Goal: Information Seeking & Learning: Compare options

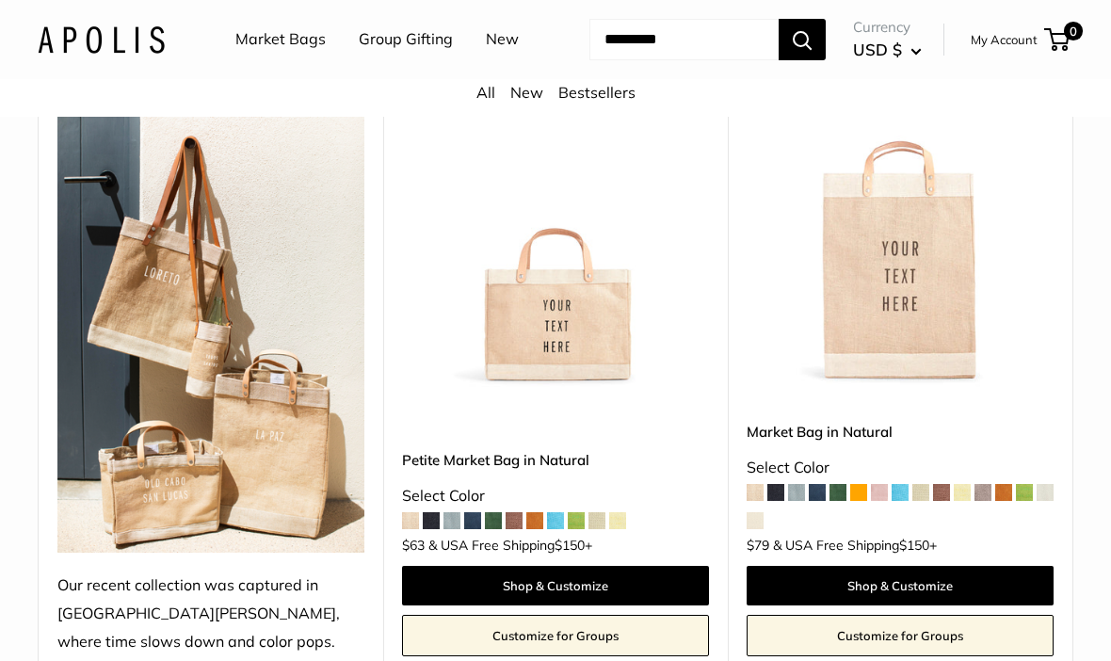
scroll to position [304, 0]
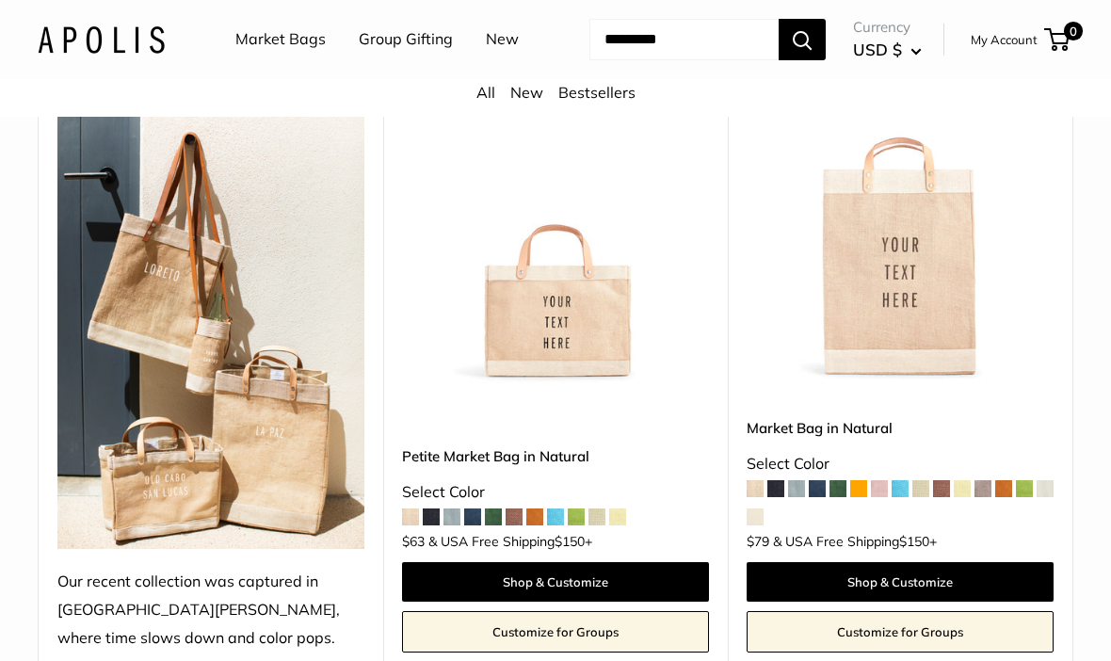
click at [559, 526] on span at bounding box center [555, 517] width 17 height 17
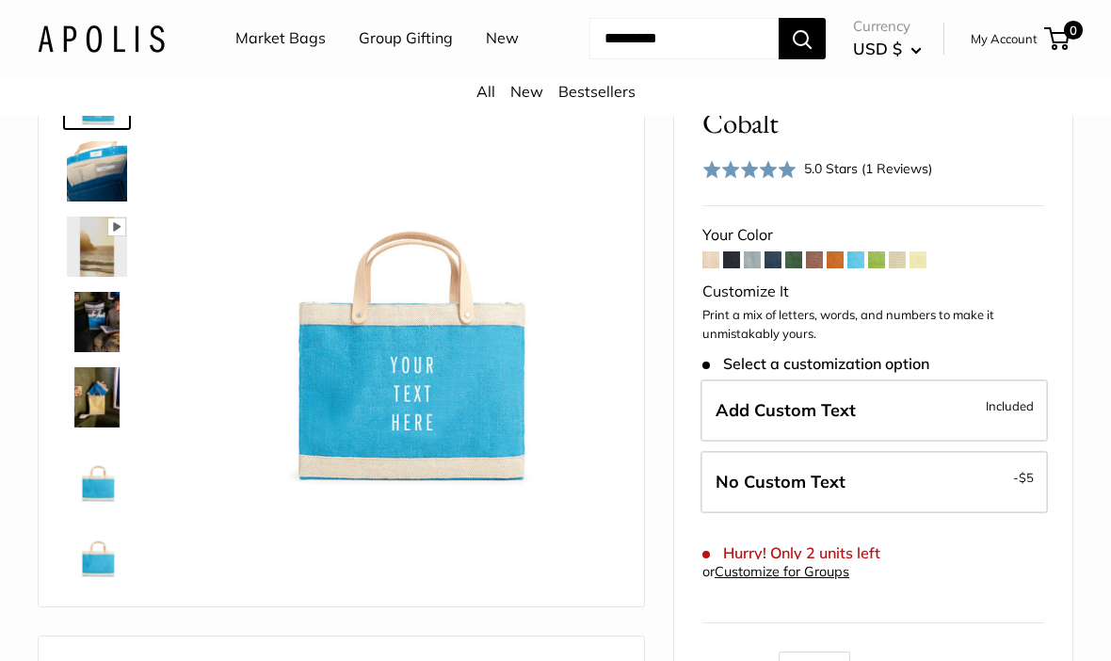
scroll to position [154, 0]
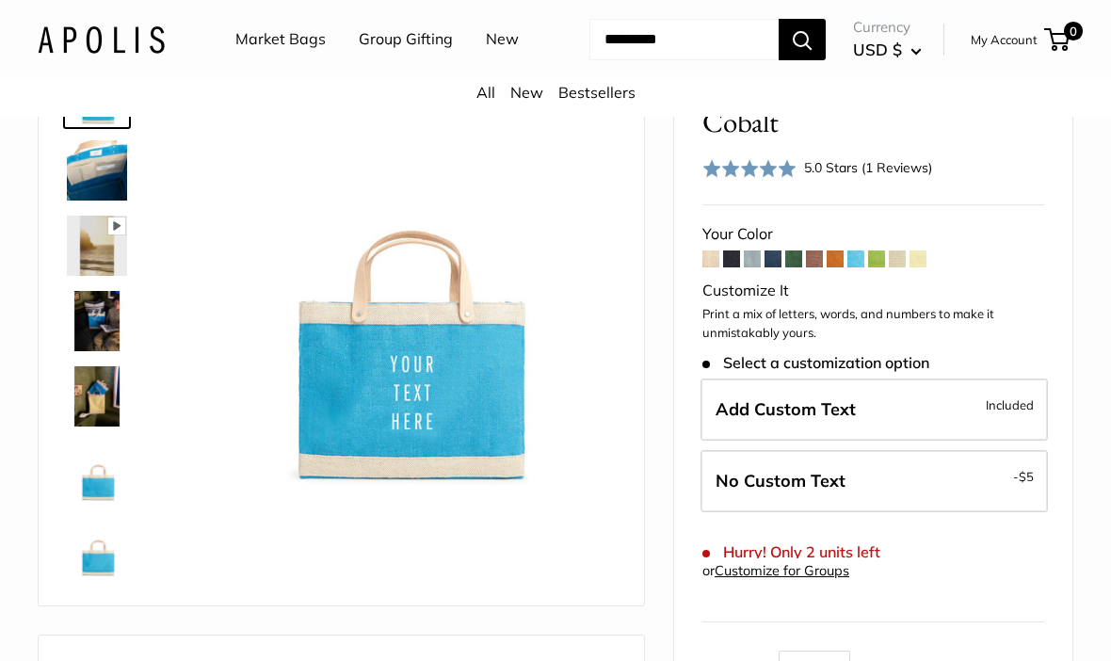
click at [836, 267] on span at bounding box center [835, 259] width 17 height 17
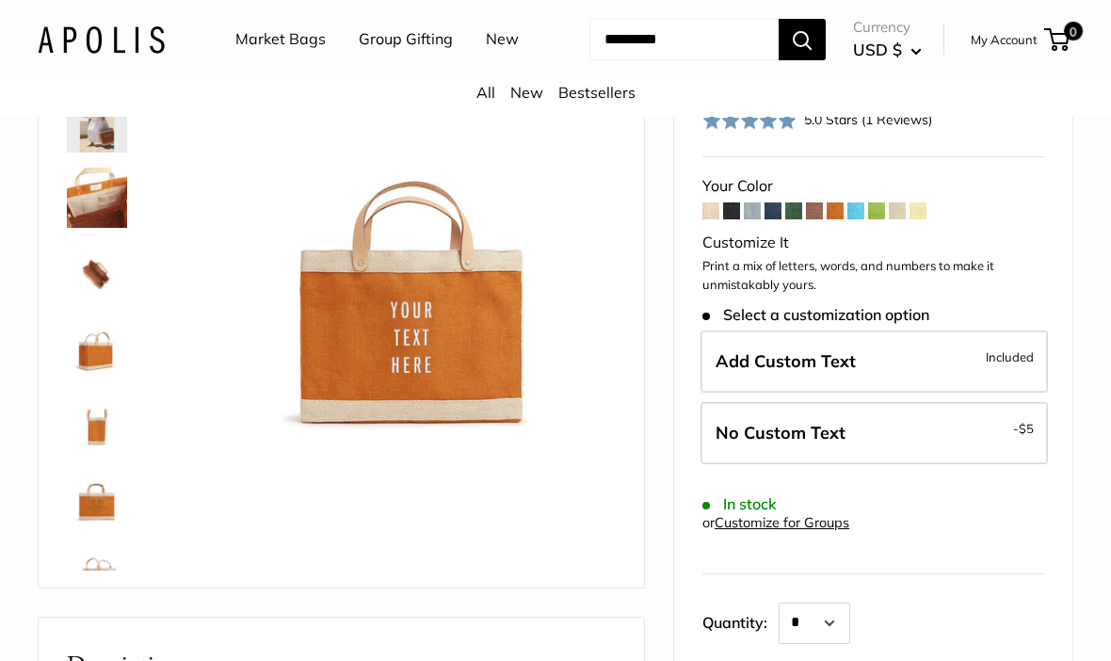
scroll to position [174, 0]
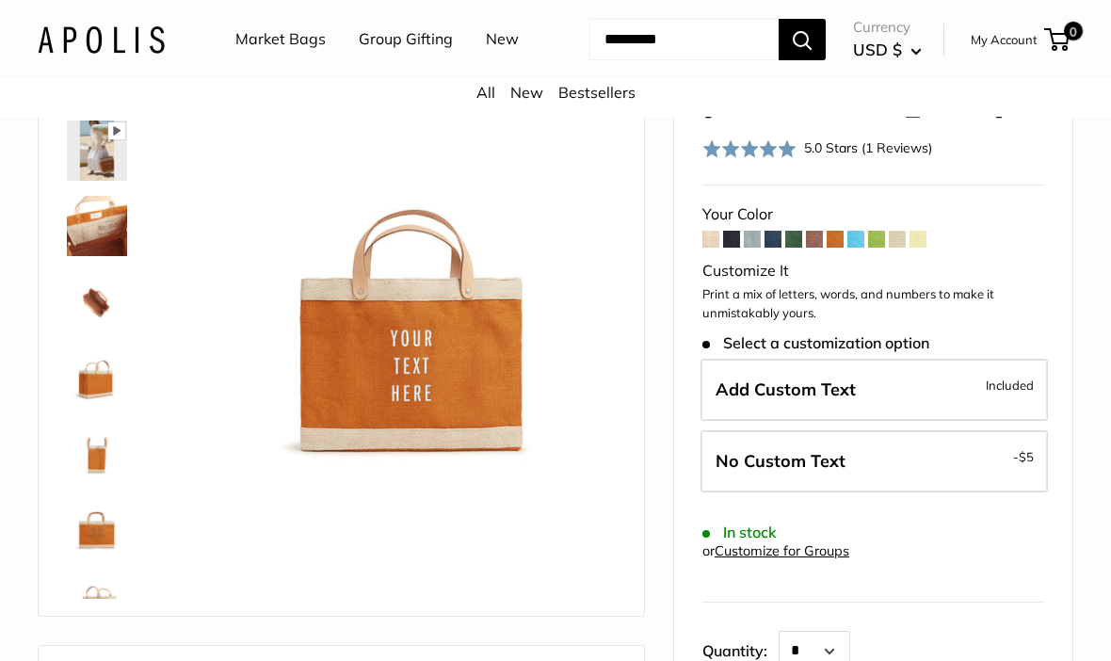
click at [879, 248] on span at bounding box center [876, 239] width 17 height 17
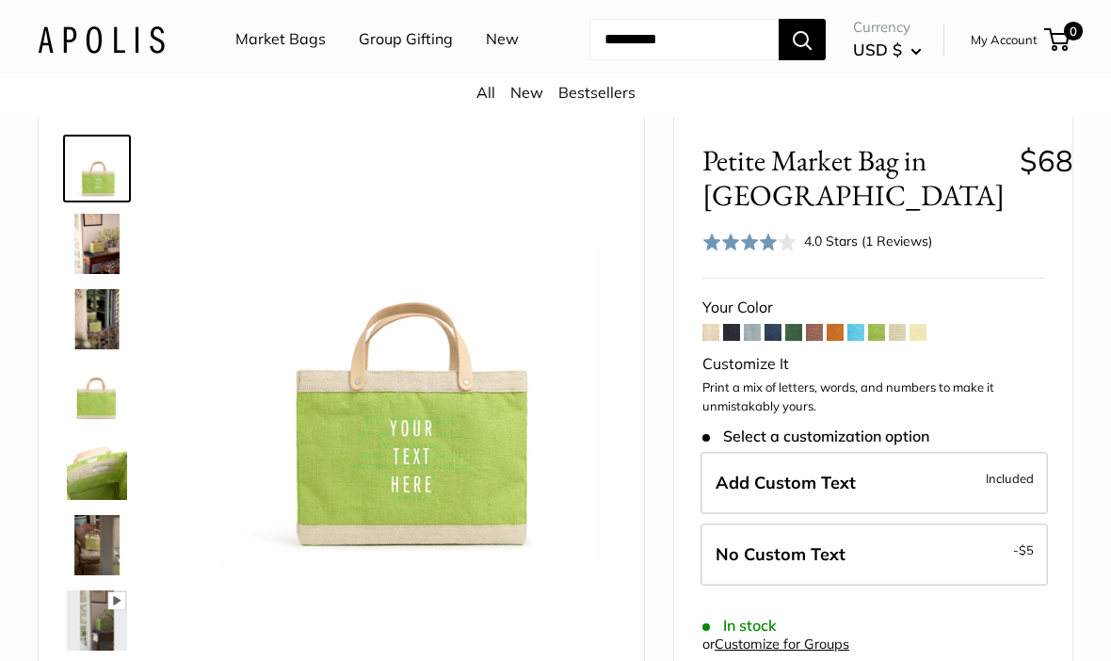
scroll to position [81, 0]
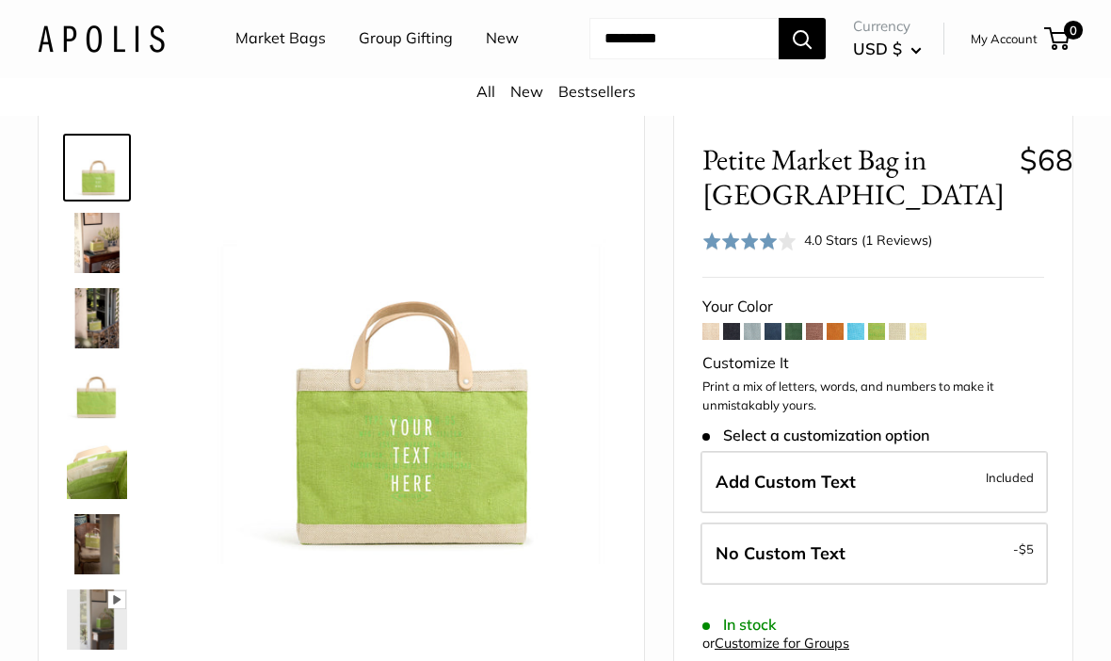
click at [750, 341] on span at bounding box center [752, 332] width 17 height 17
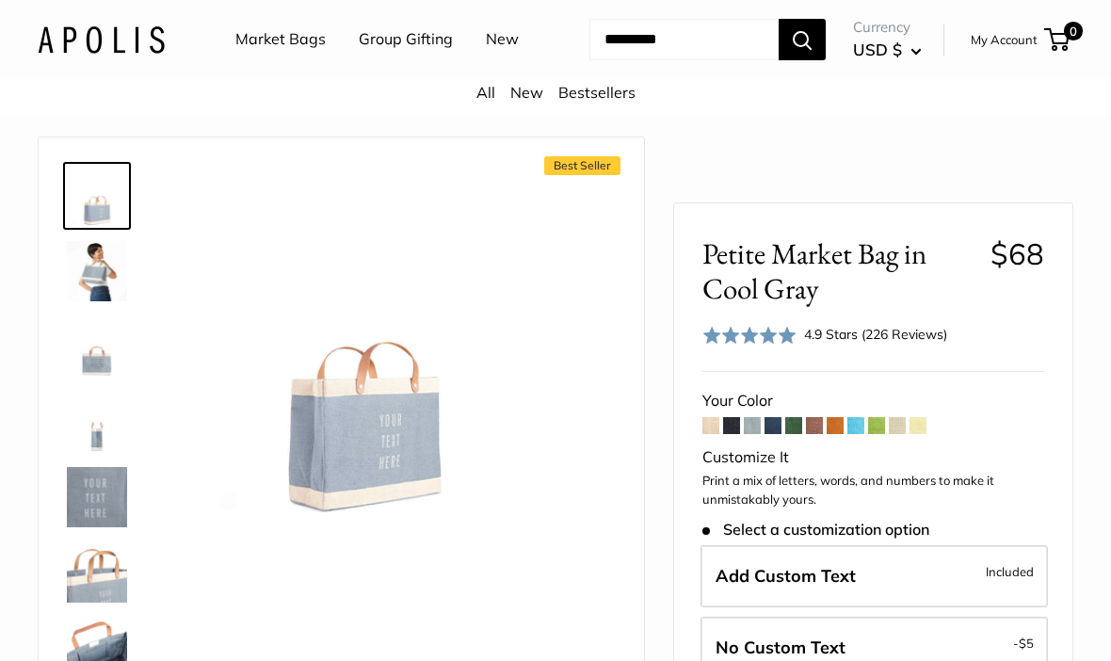
scroll to position [57, 0]
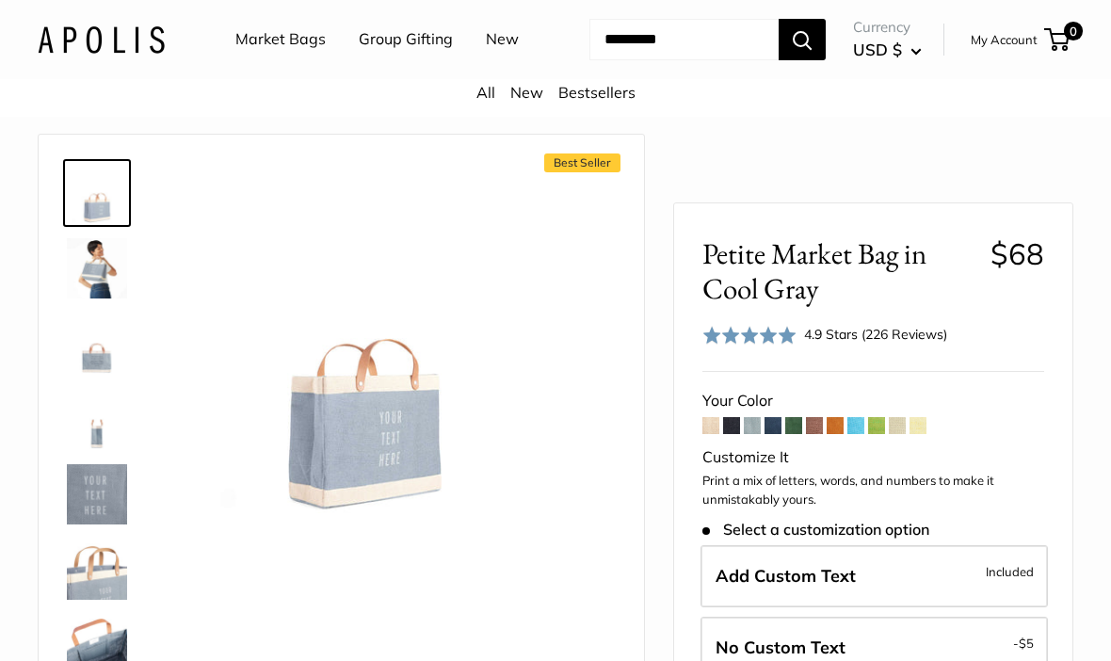
click at [102, 299] on img at bounding box center [97, 268] width 60 height 60
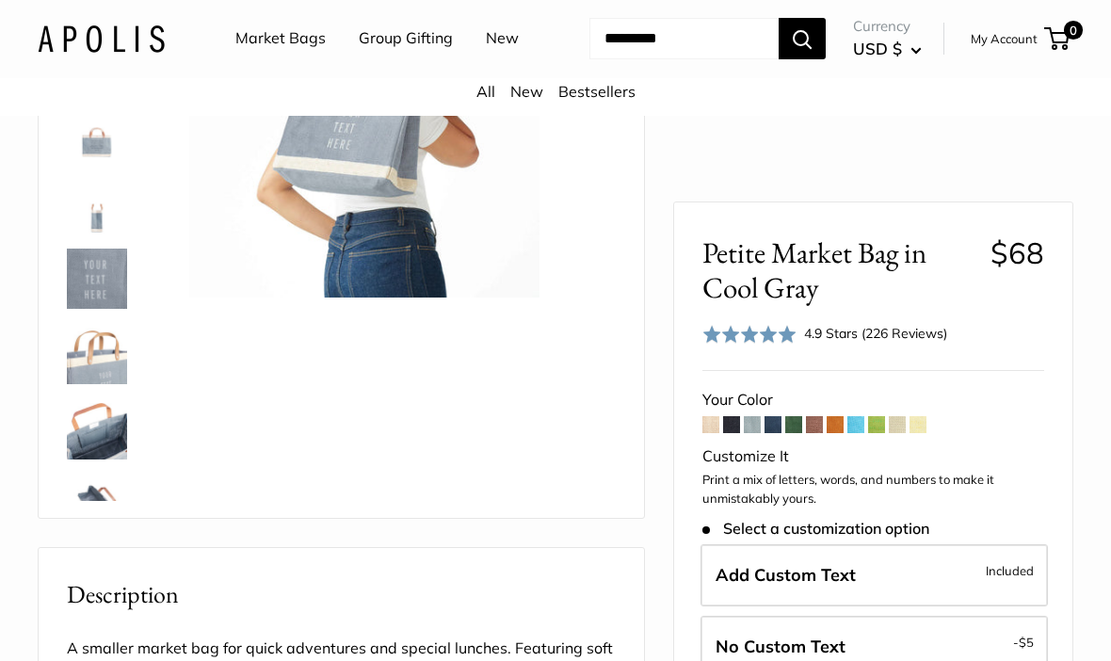
scroll to position [272, 0]
click at [926, 432] on span at bounding box center [918, 425] width 17 height 17
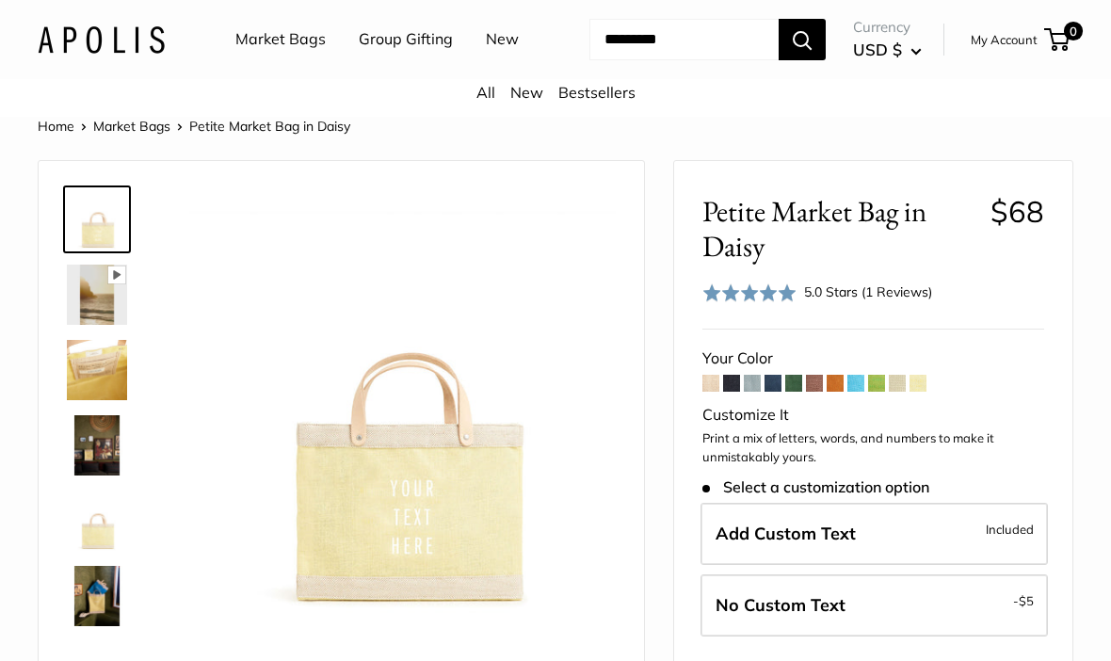
scroll to position [28, 0]
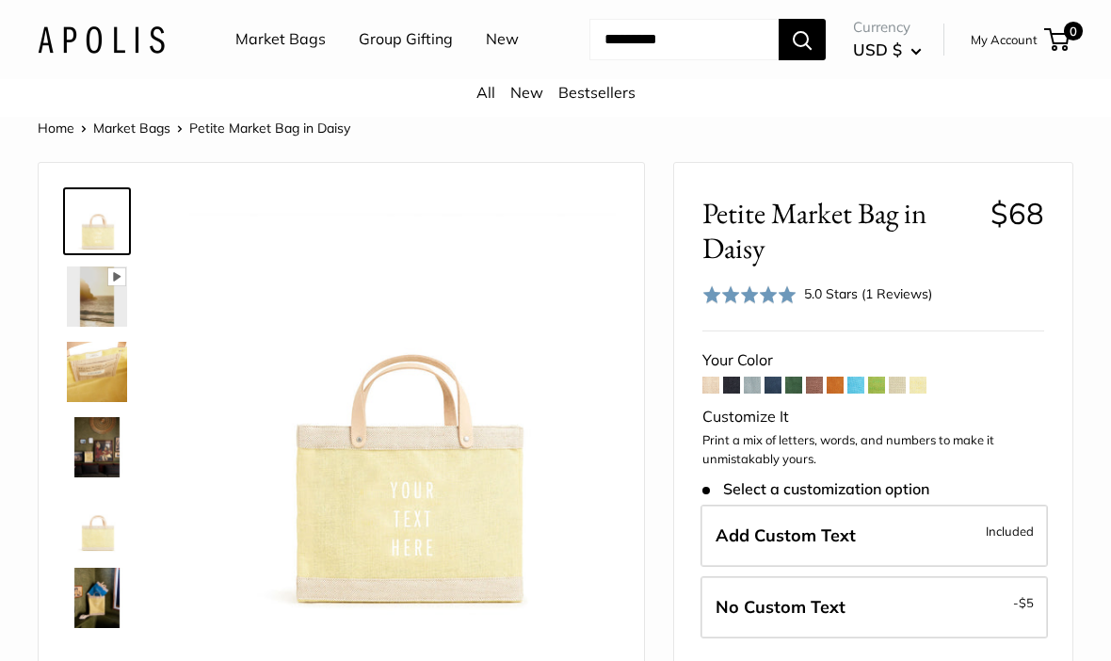
click at [898, 394] on span at bounding box center [897, 385] width 17 height 17
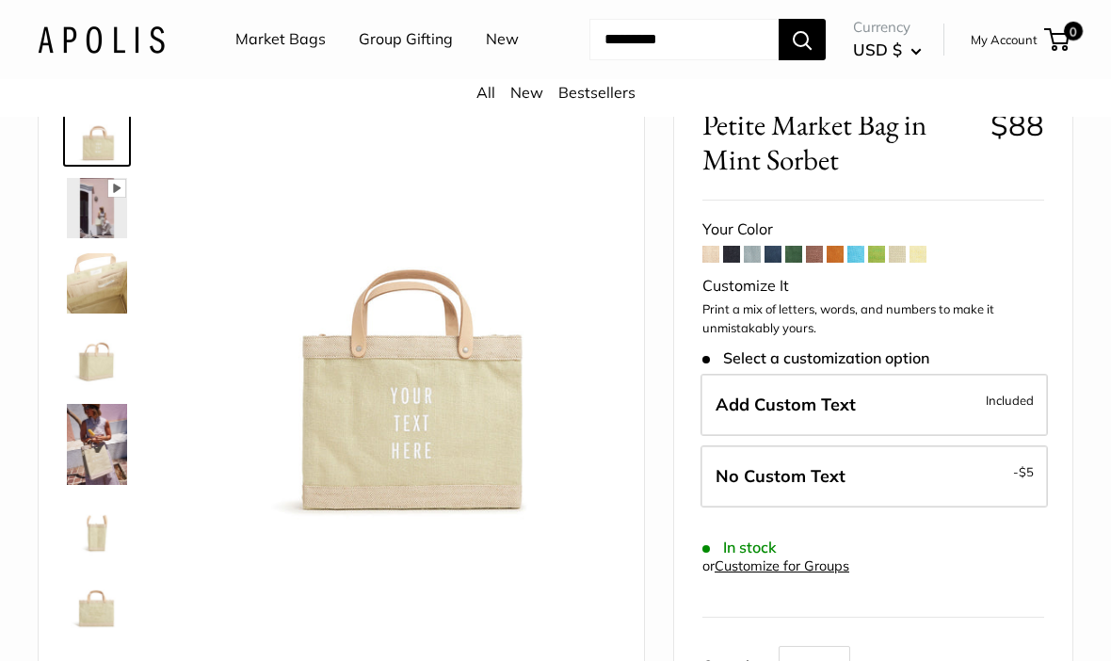
scroll to position [119, 0]
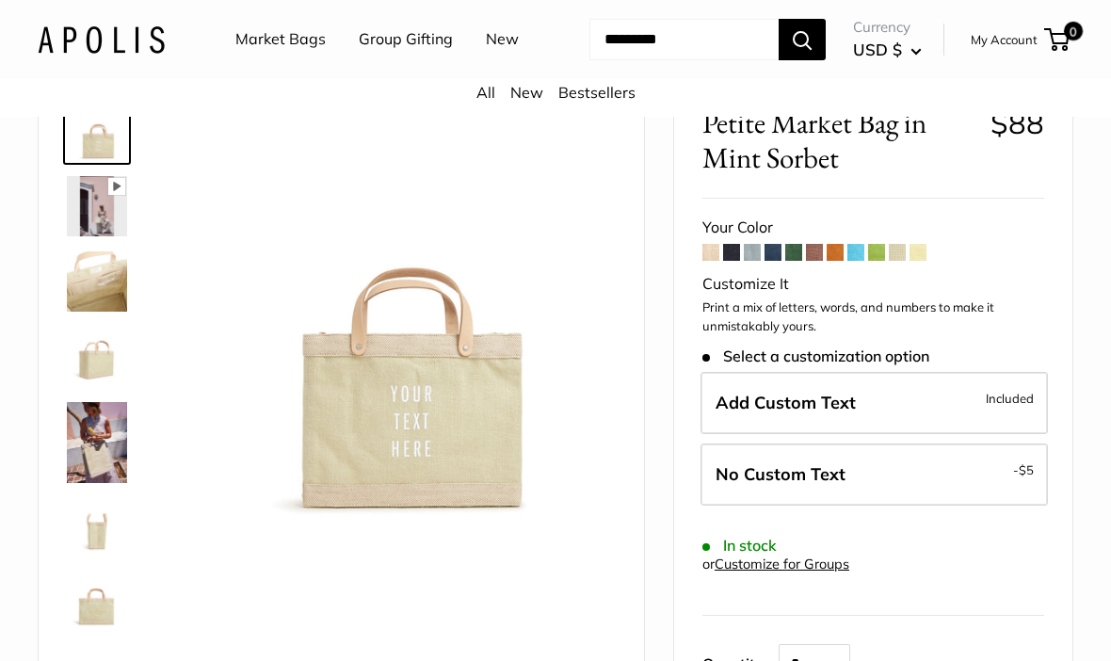
click at [731, 261] on span at bounding box center [731, 252] width 17 height 17
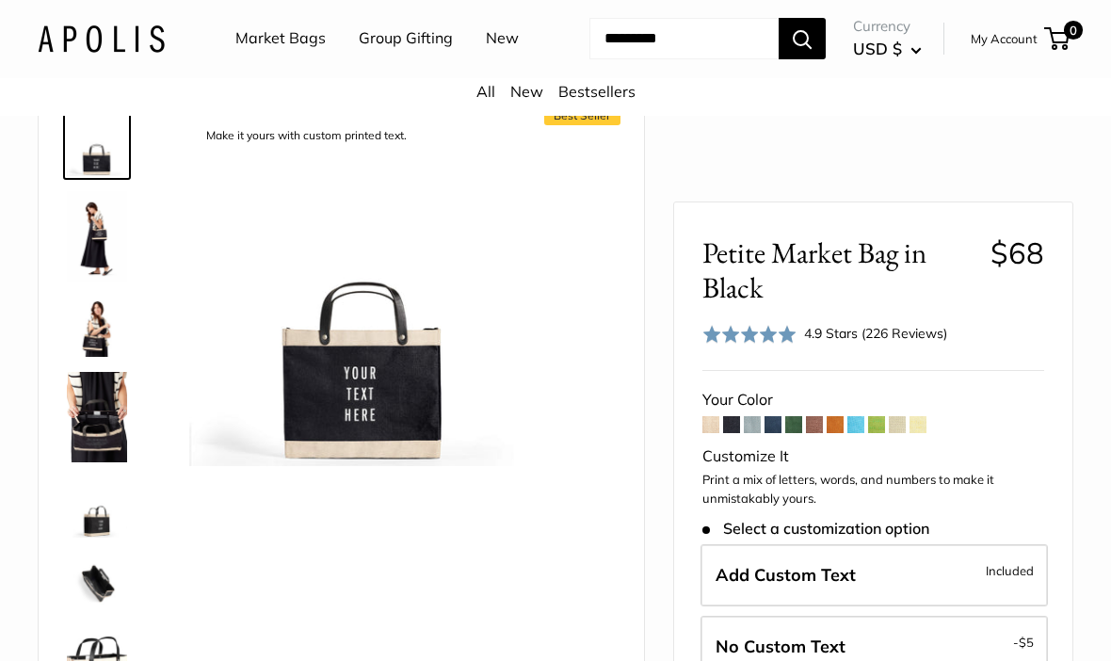
scroll to position [108, 0]
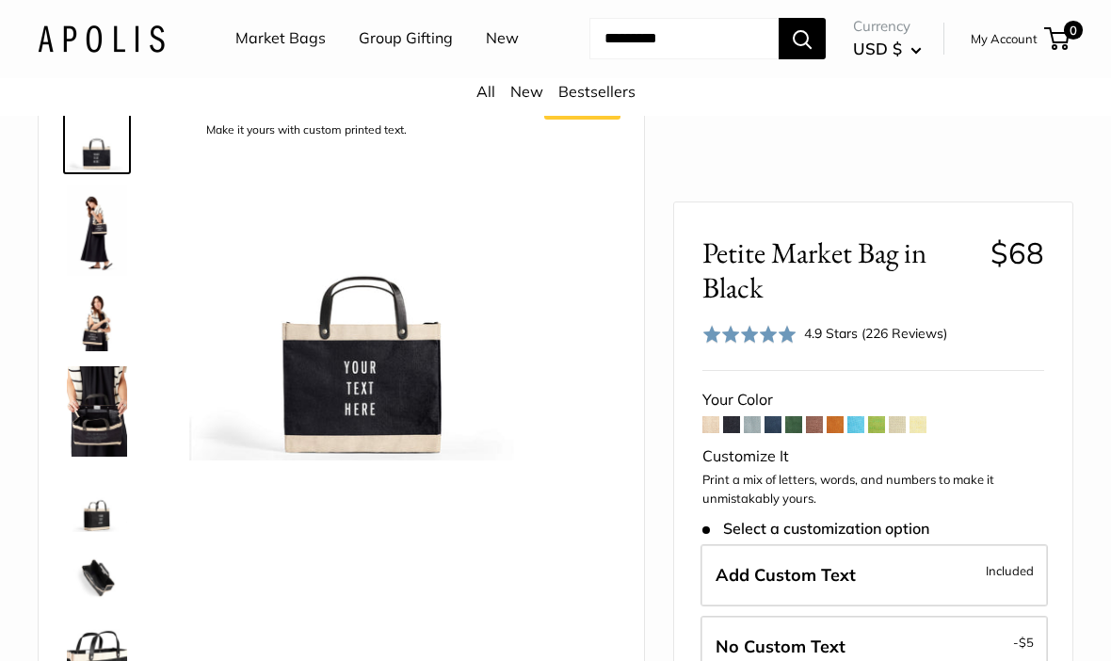
click at [772, 425] on span at bounding box center [773, 425] width 17 height 17
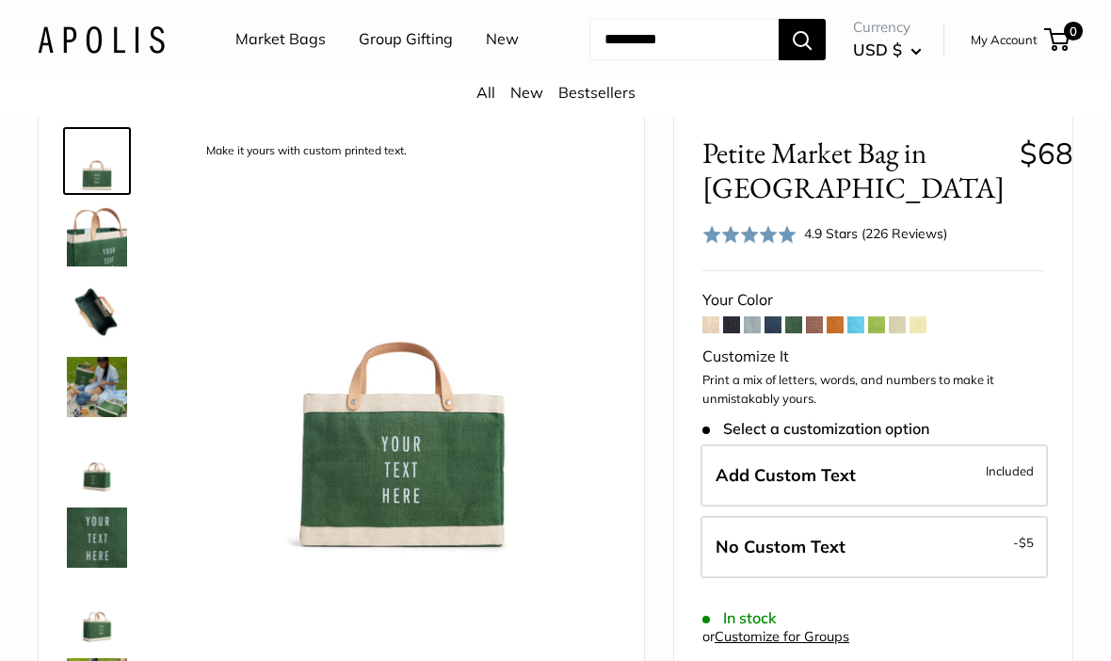
scroll to position [90, 0]
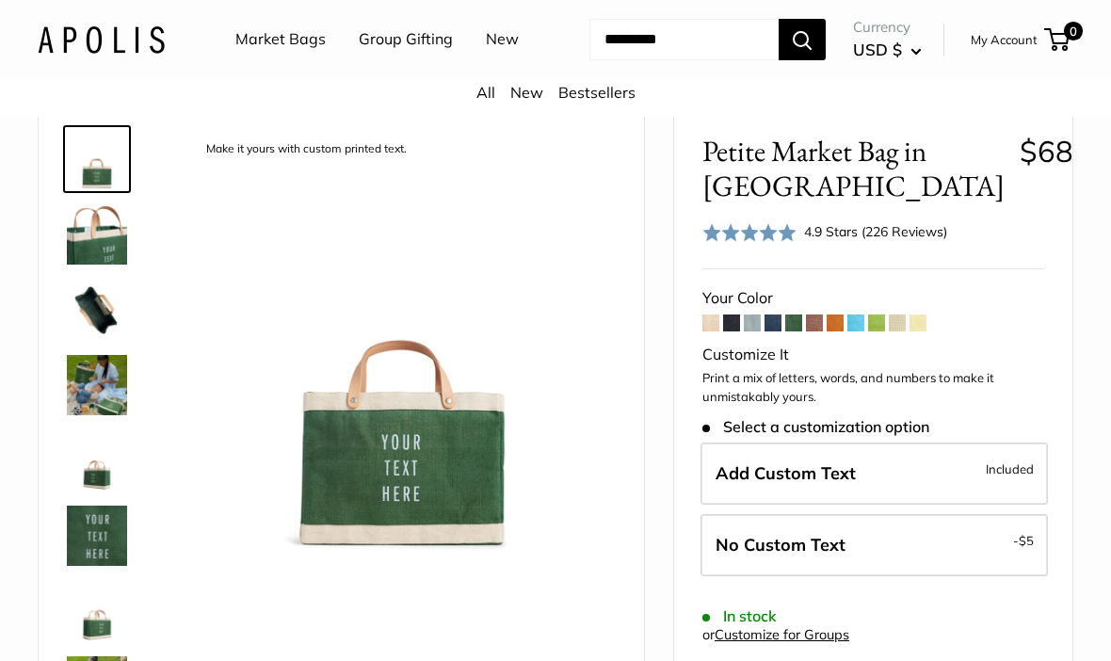
click at [813, 332] on span at bounding box center [814, 323] width 17 height 17
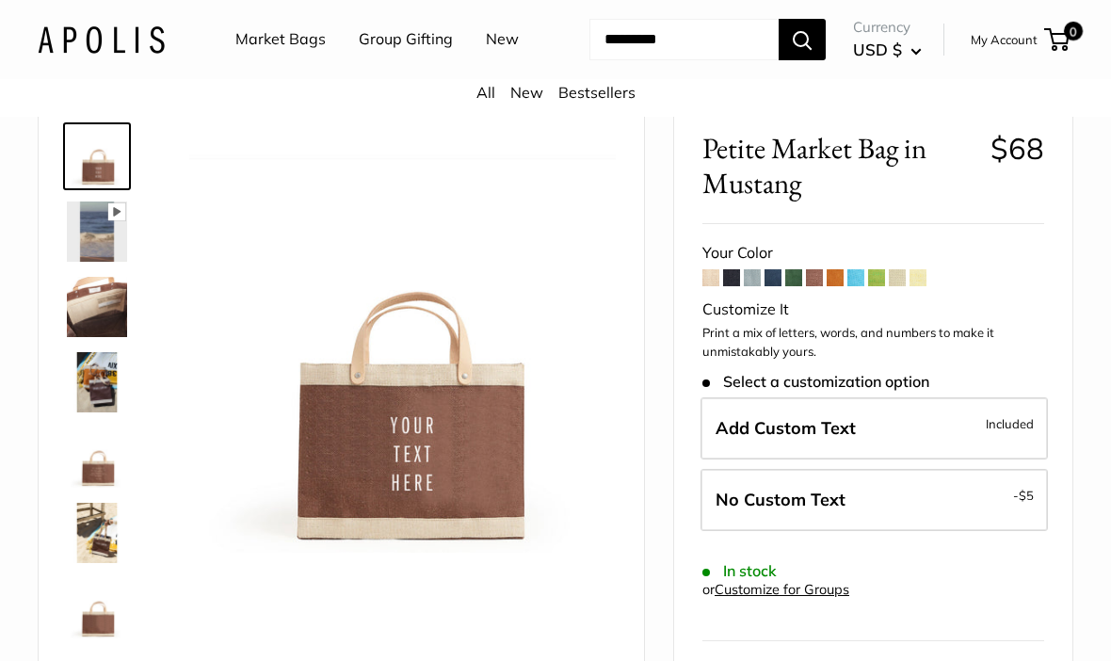
scroll to position [99, 0]
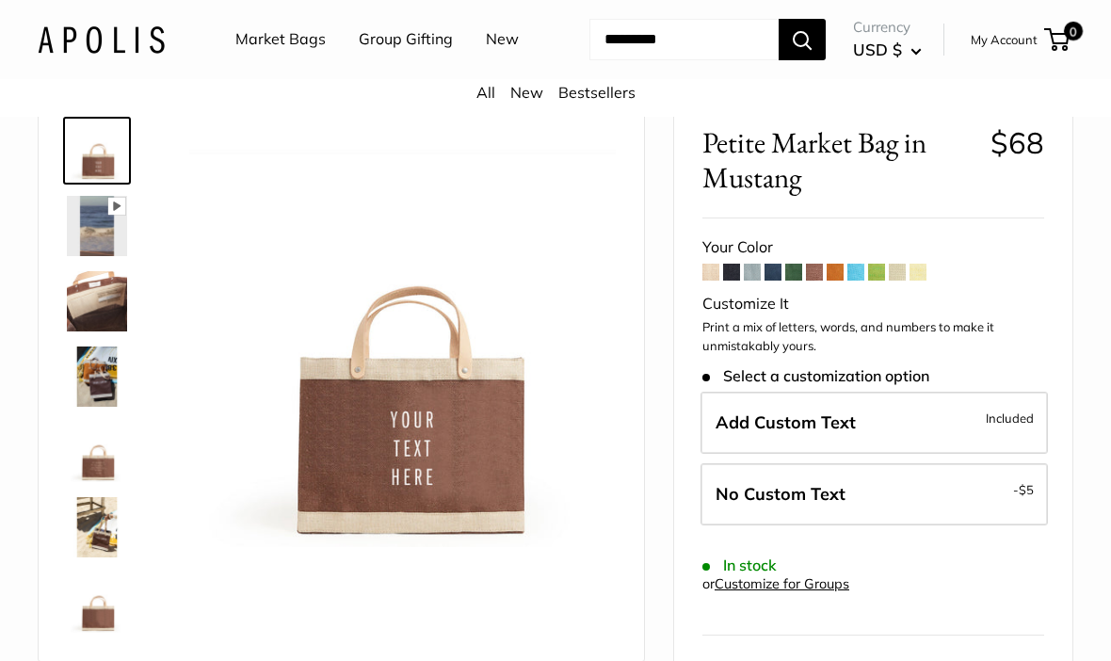
click at [844, 281] on span at bounding box center [835, 272] width 17 height 17
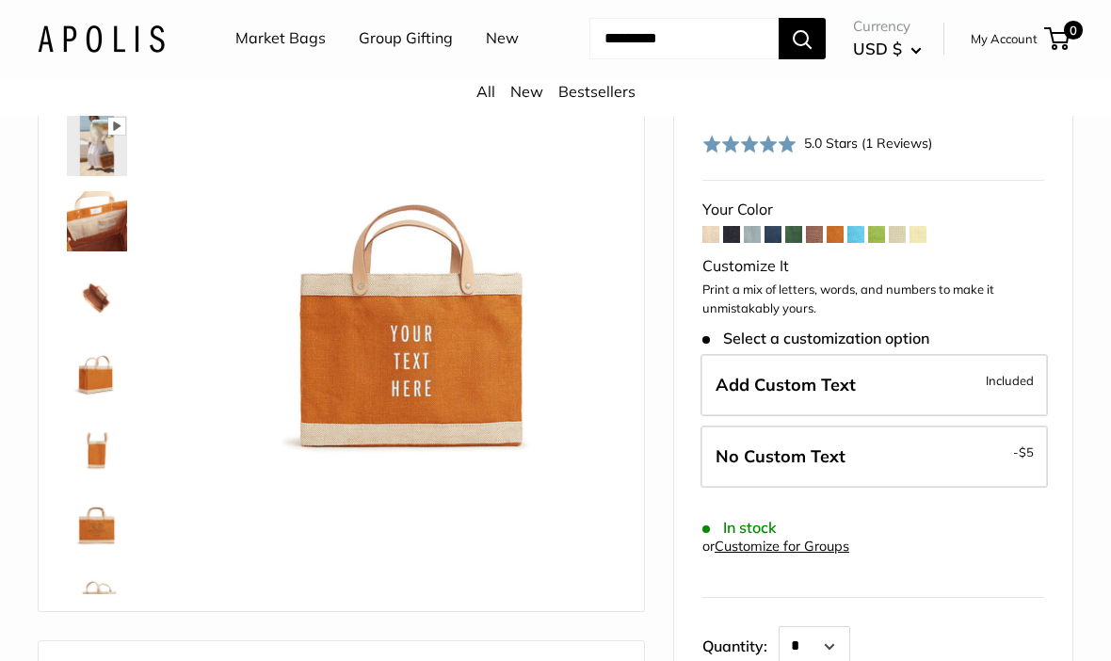
scroll to position [182, 0]
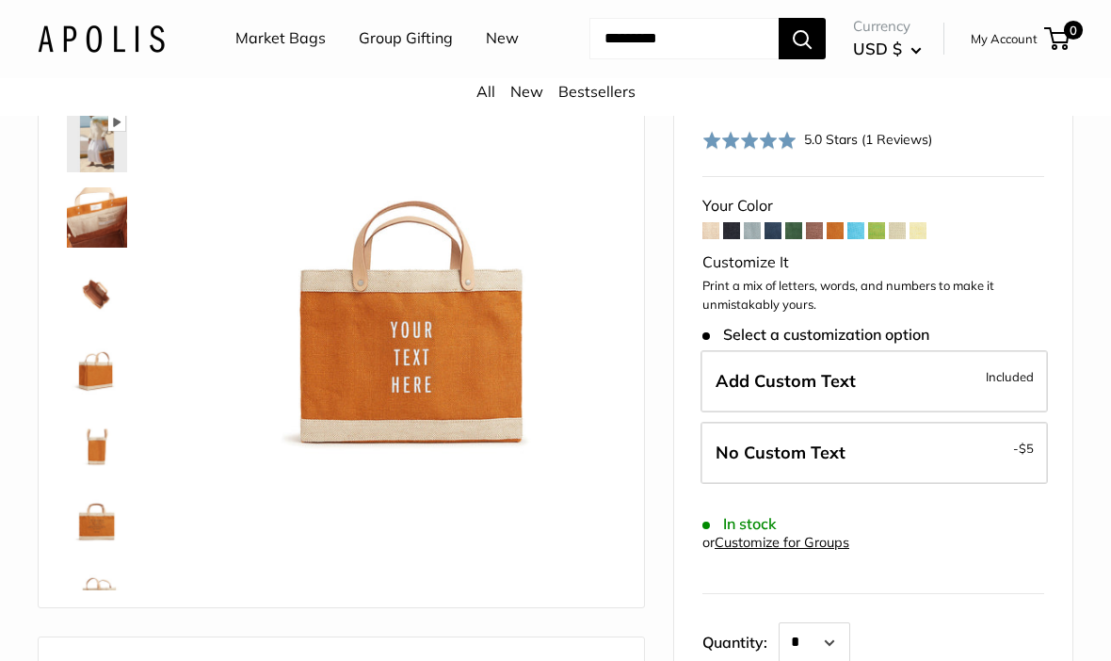
click at [861, 240] on span at bounding box center [856, 231] width 17 height 17
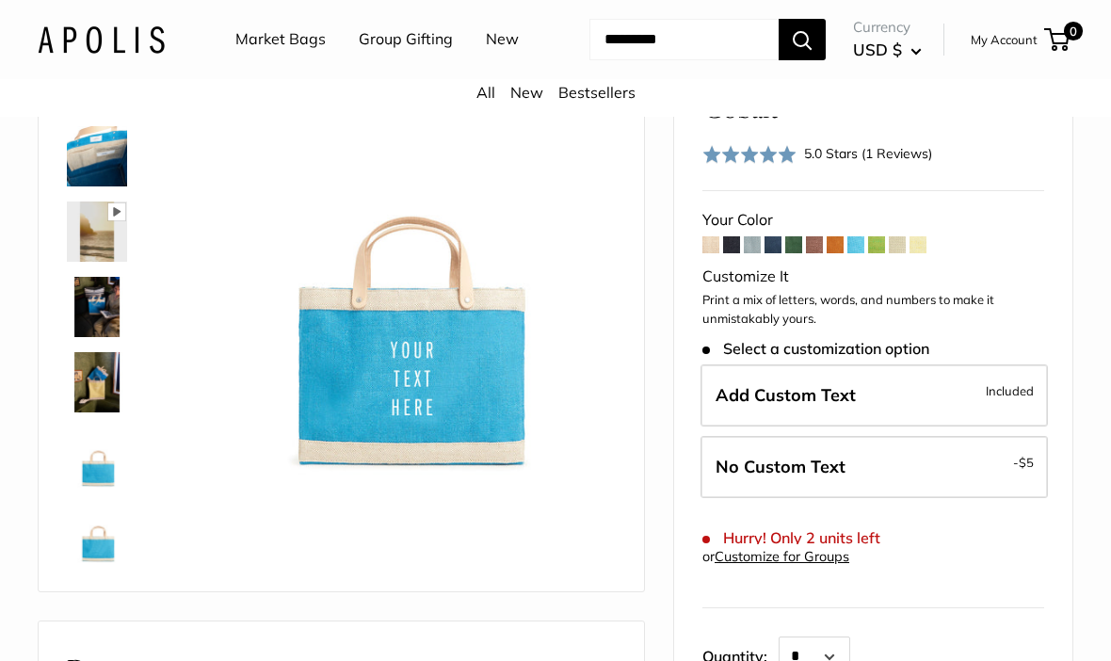
scroll to position [170, 0]
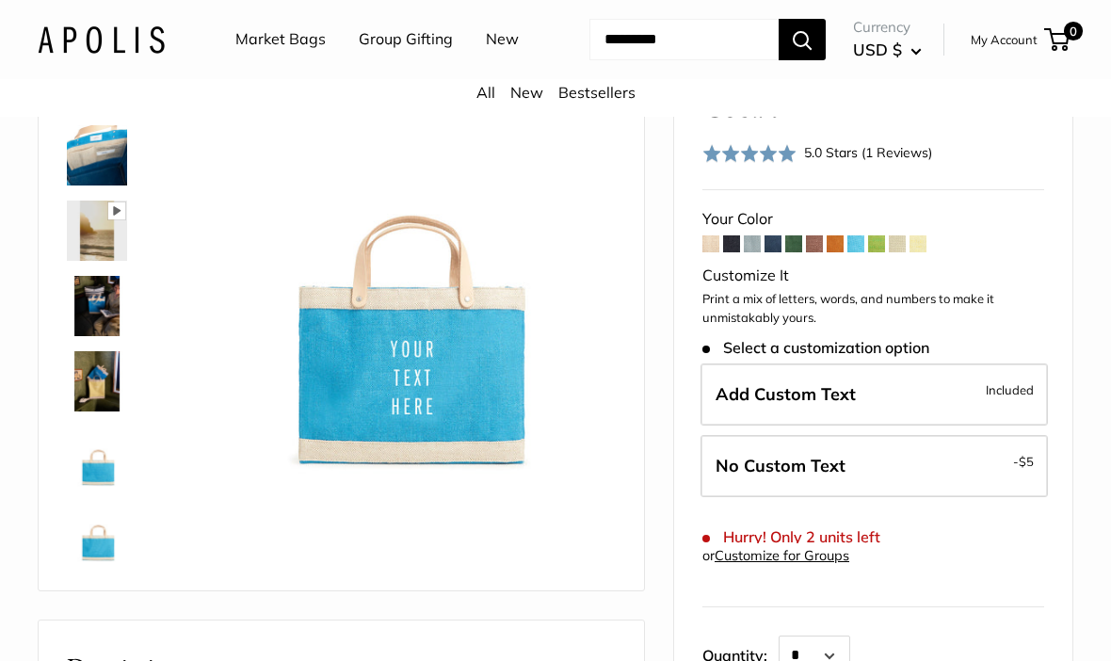
click at [102, 412] on img at bounding box center [97, 381] width 60 height 60
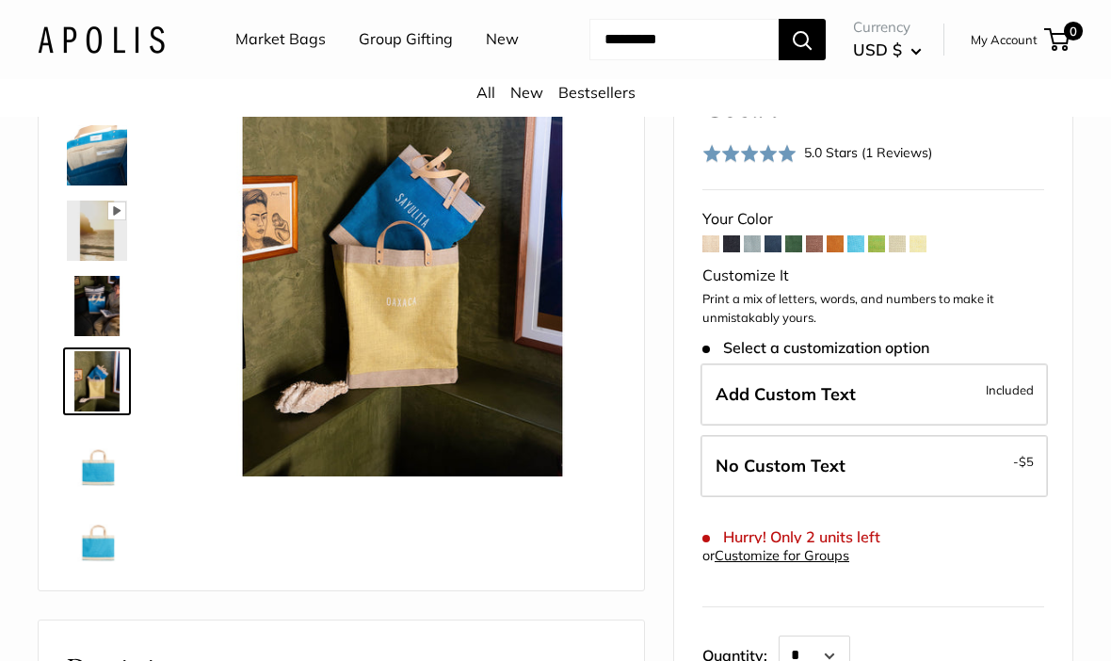
click at [111, 487] on img at bounding box center [97, 457] width 60 height 60
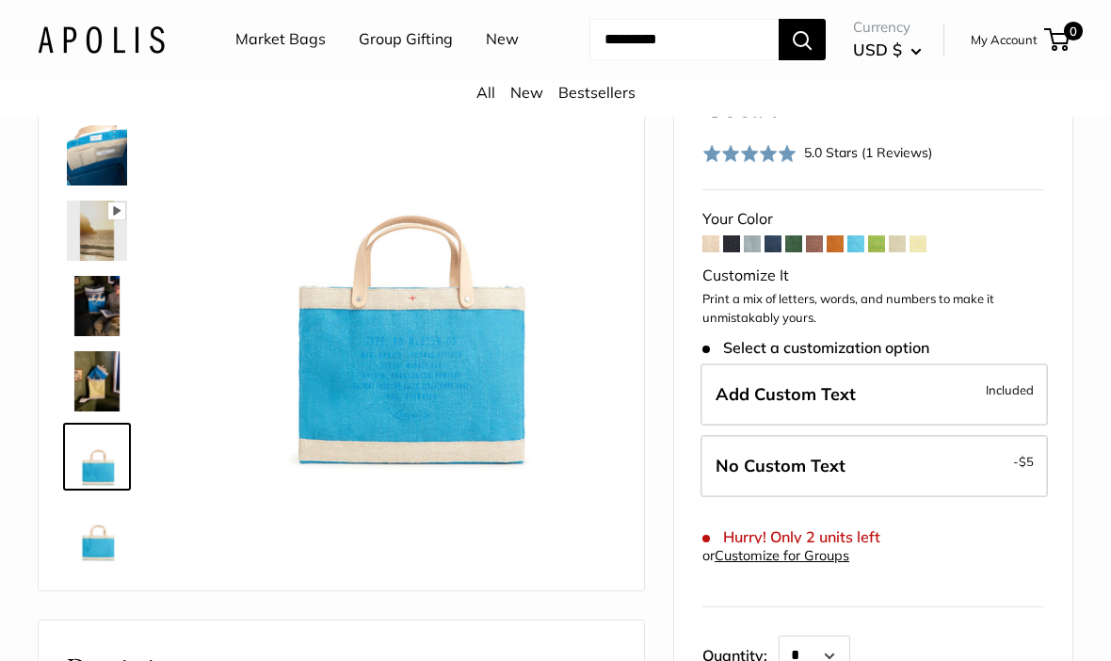
click at [113, 336] on img at bounding box center [97, 306] width 60 height 60
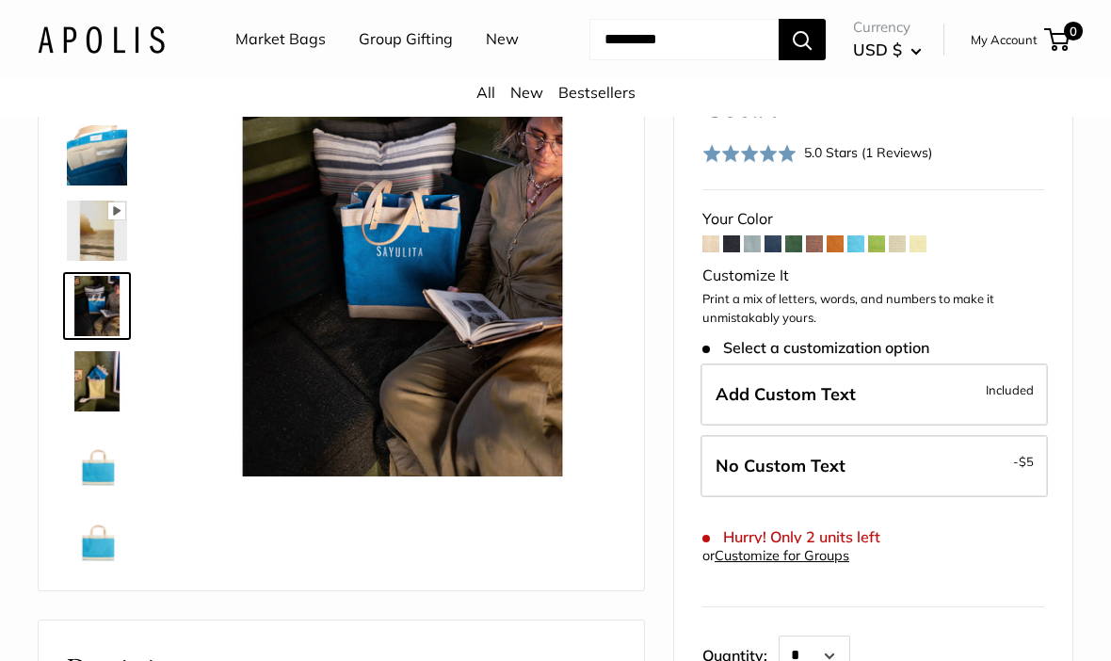
click at [111, 186] on img at bounding box center [97, 155] width 60 height 60
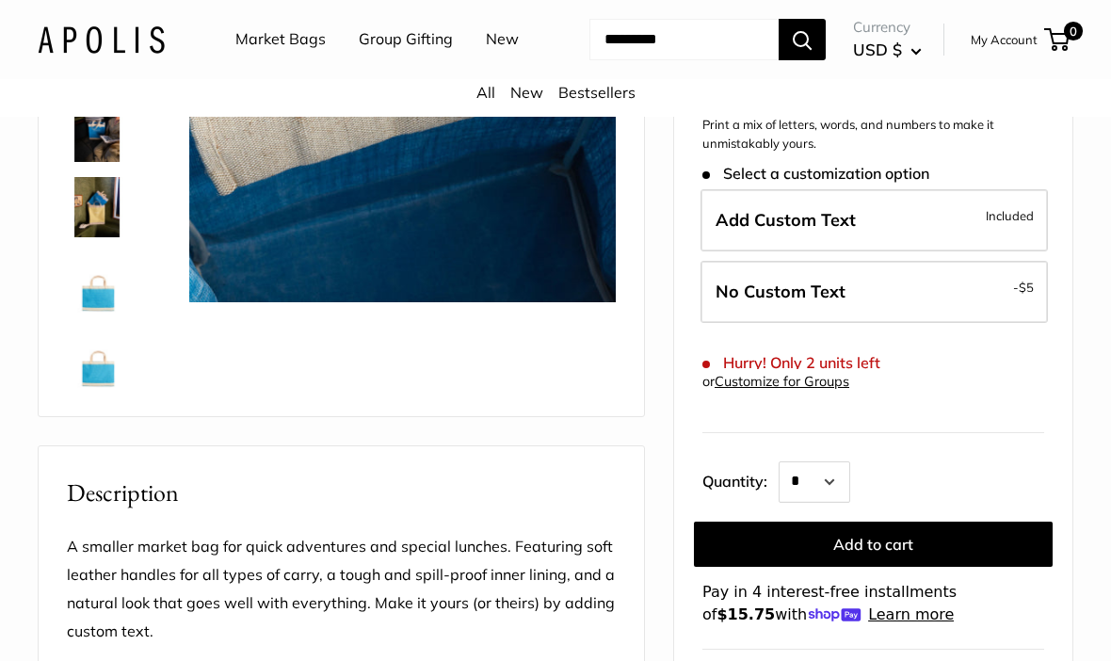
scroll to position [384, 0]
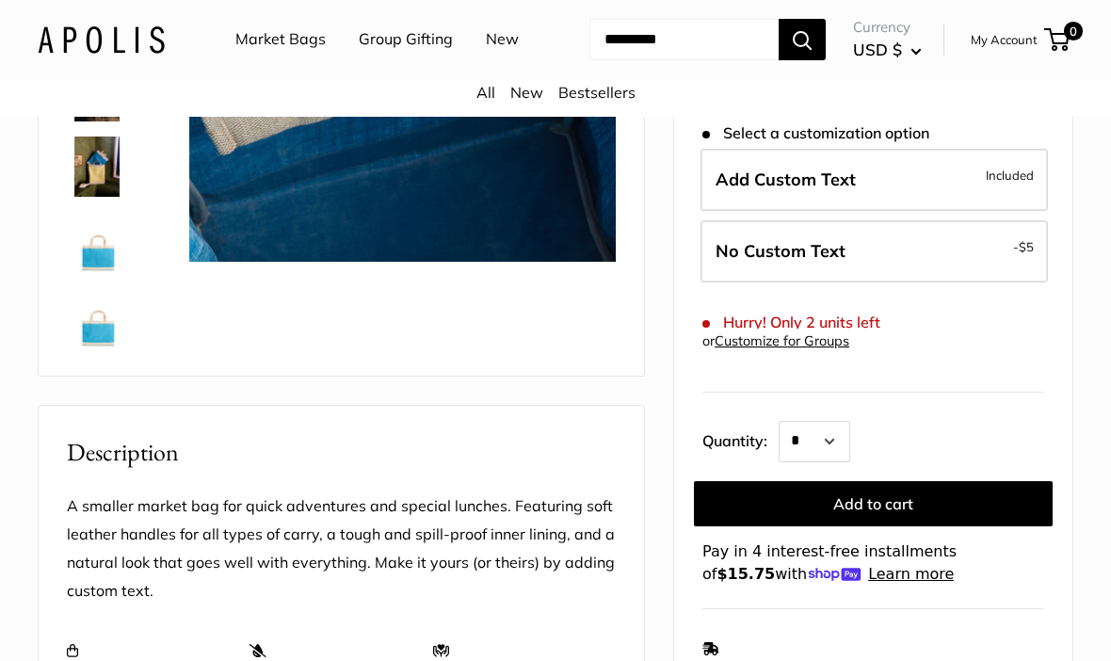
click at [104, 272] on img at bounding box center [97, 242] width 60 height 60
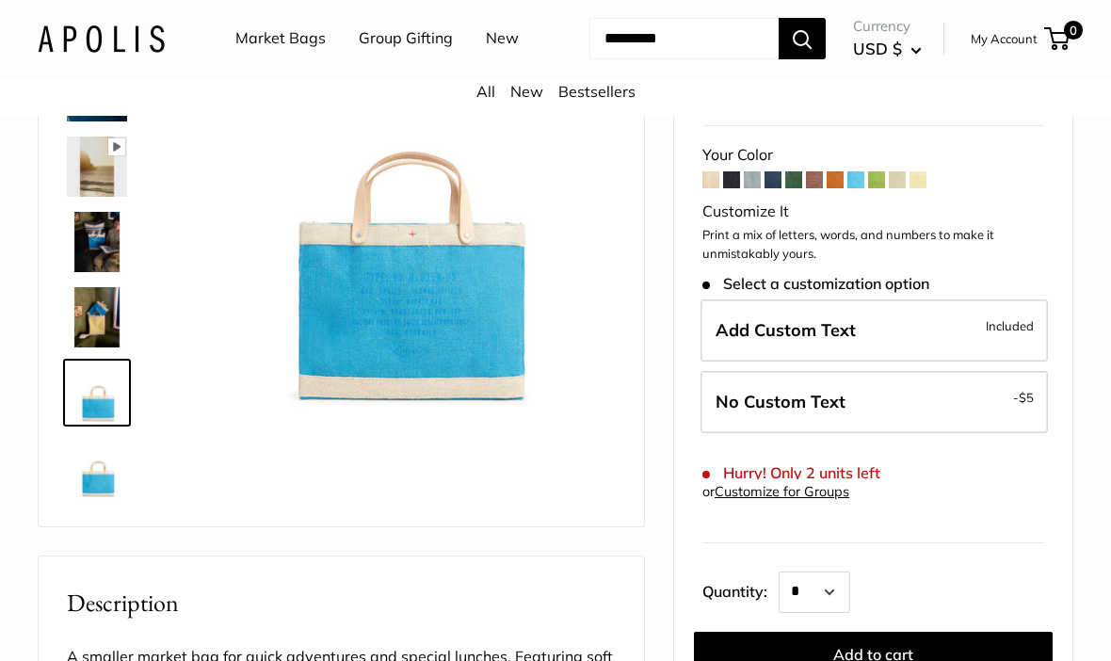
scroll to position [234, 0]
click at [101, 498] on img at bounding box center [97, 468] width 60 height 60
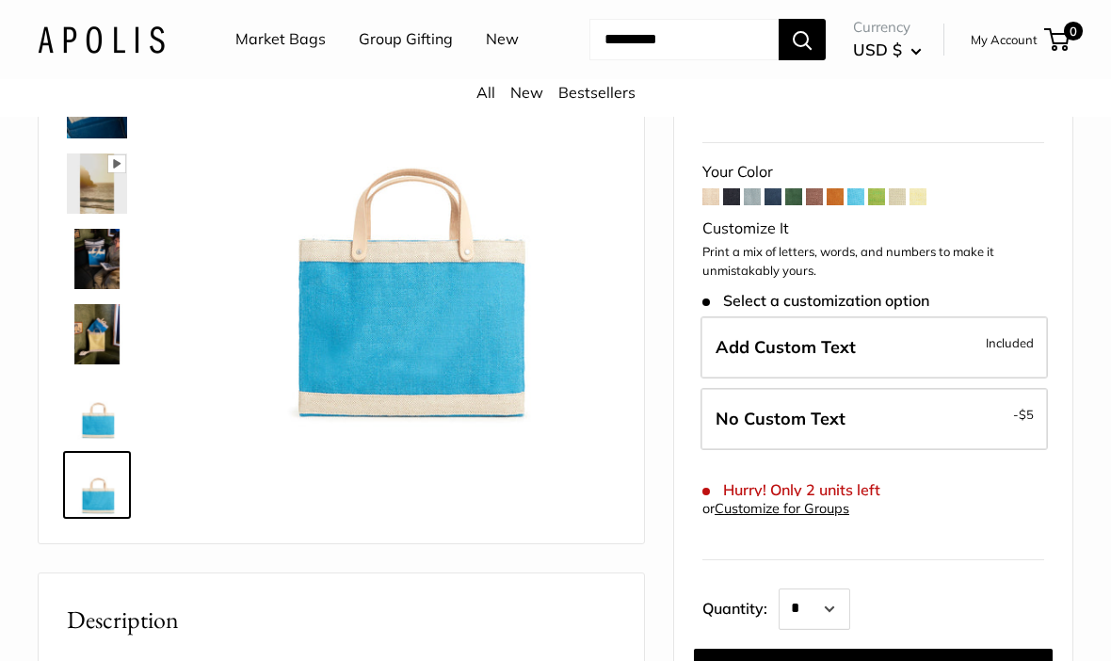
scroll to position [216, 0]
click at [834, 206] on span at bounding box center [835, 197] width 17 height 17
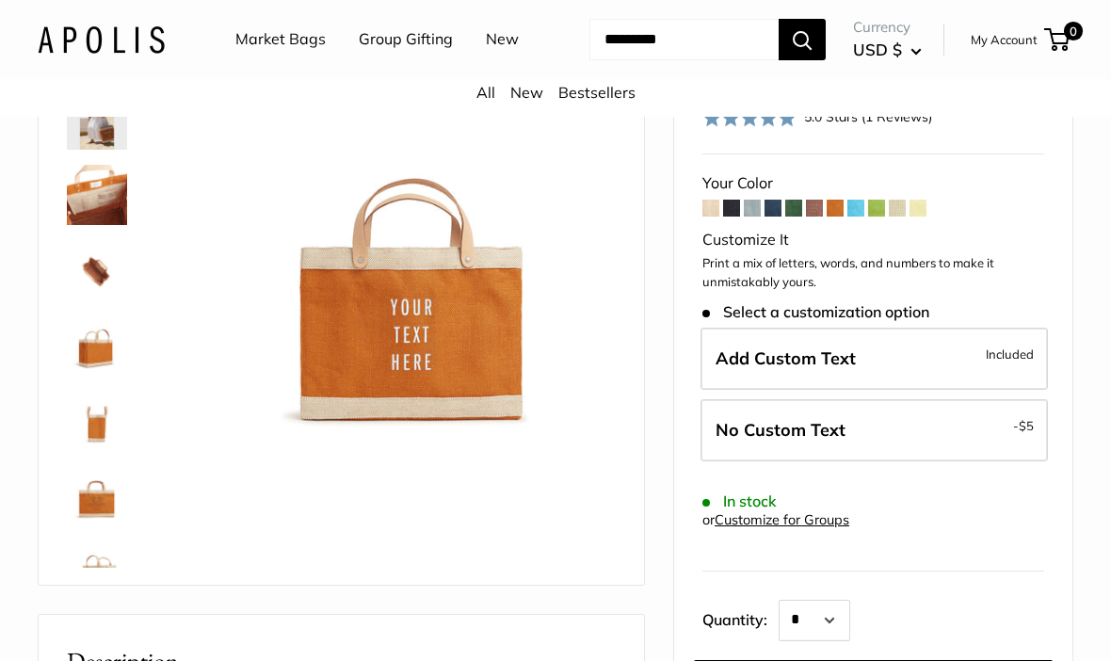
scroll to position [206, 0]
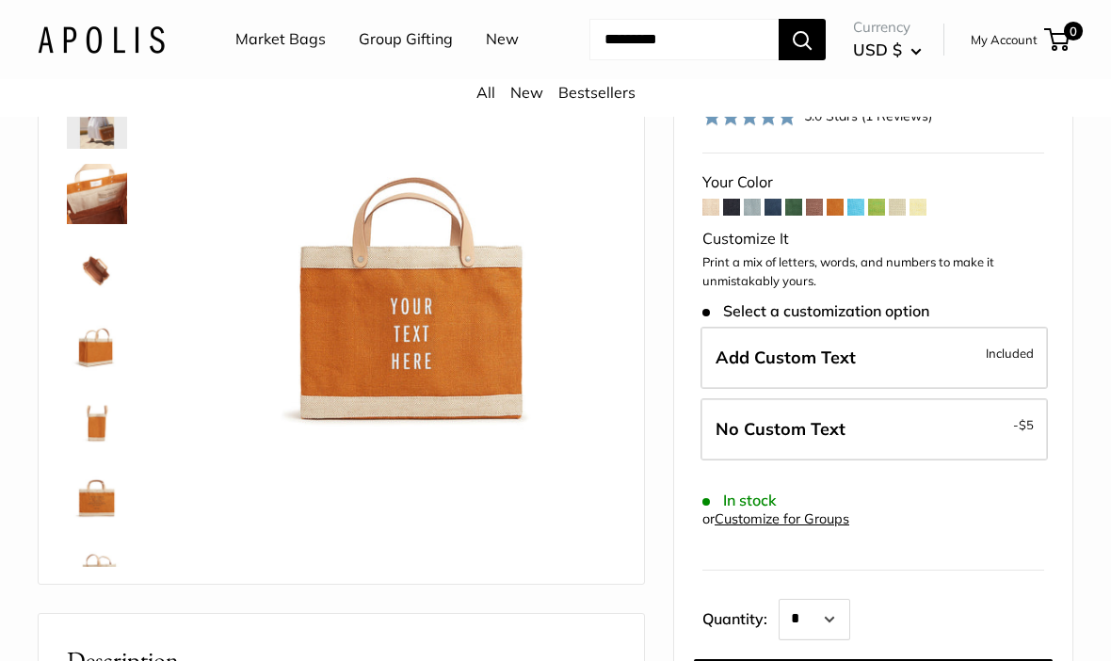
click at [964, 389] on label "Add Custom Text Included" at bounding box center [875, 358] width 348 height 62
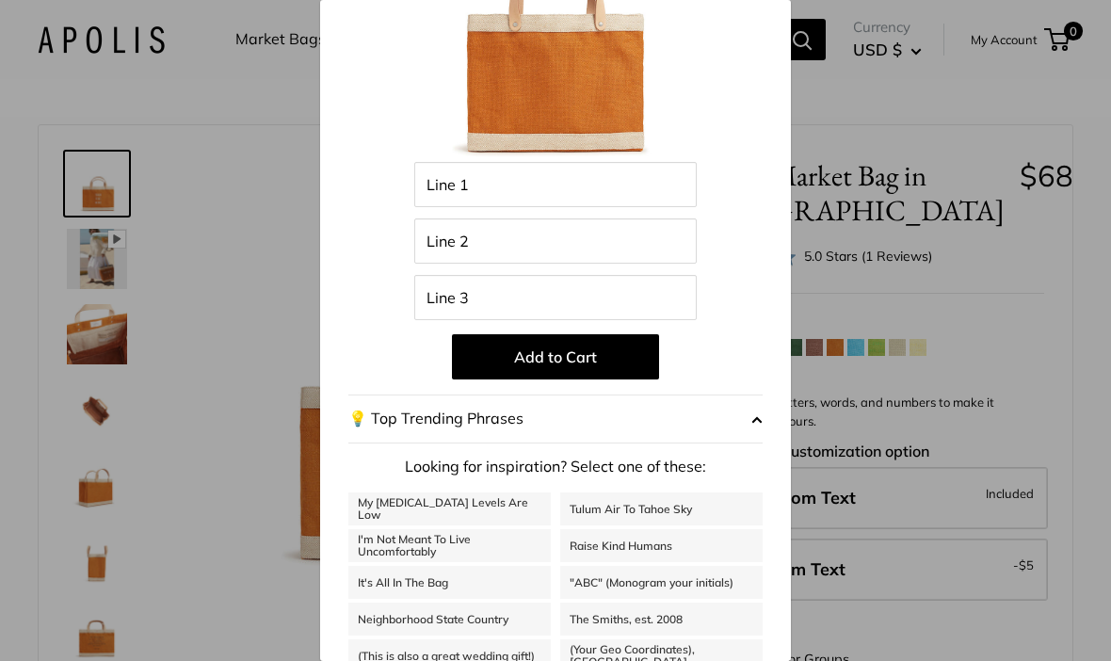
scroll to position [0, 0]
